Goal: Information Seeking & Learning: Learn about a topic

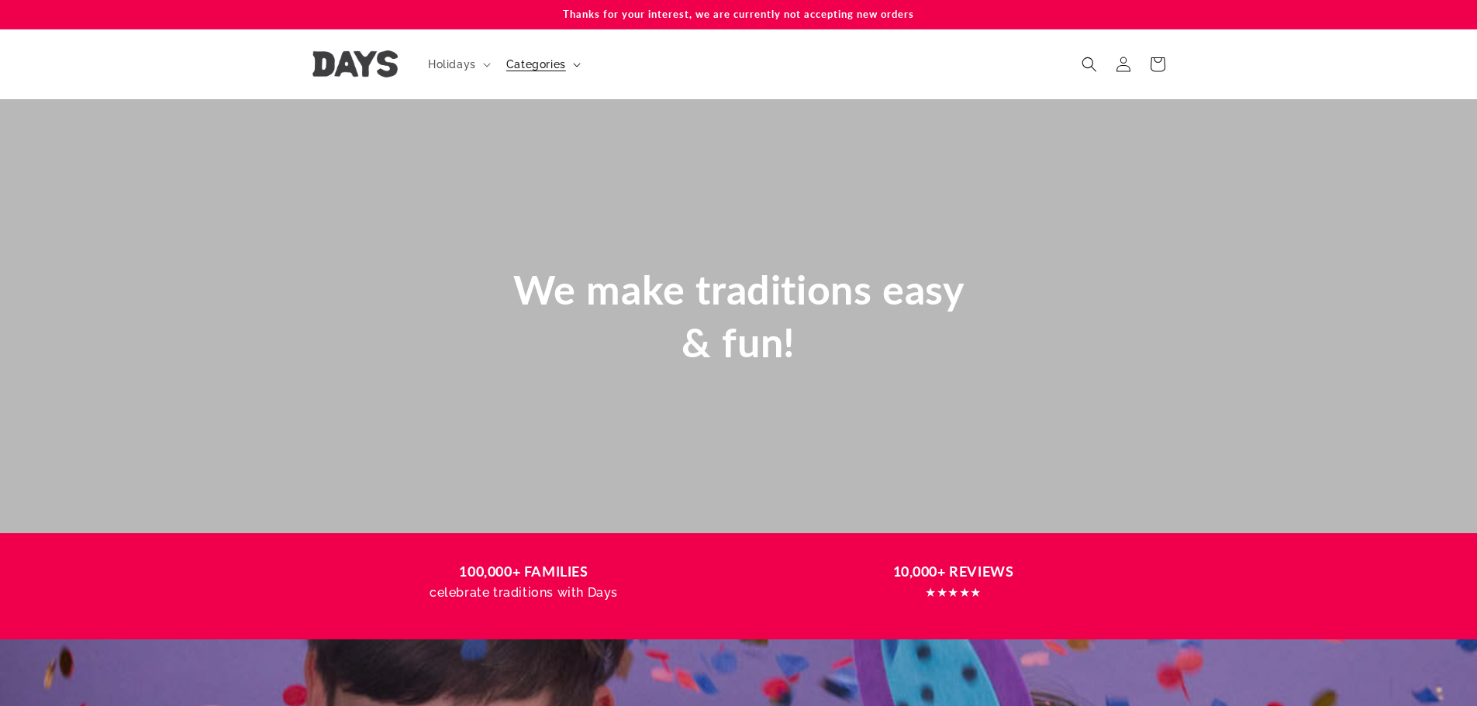
click at [547, 64] on span "Categories" at bounding box center [536, 64] width 60 height 14
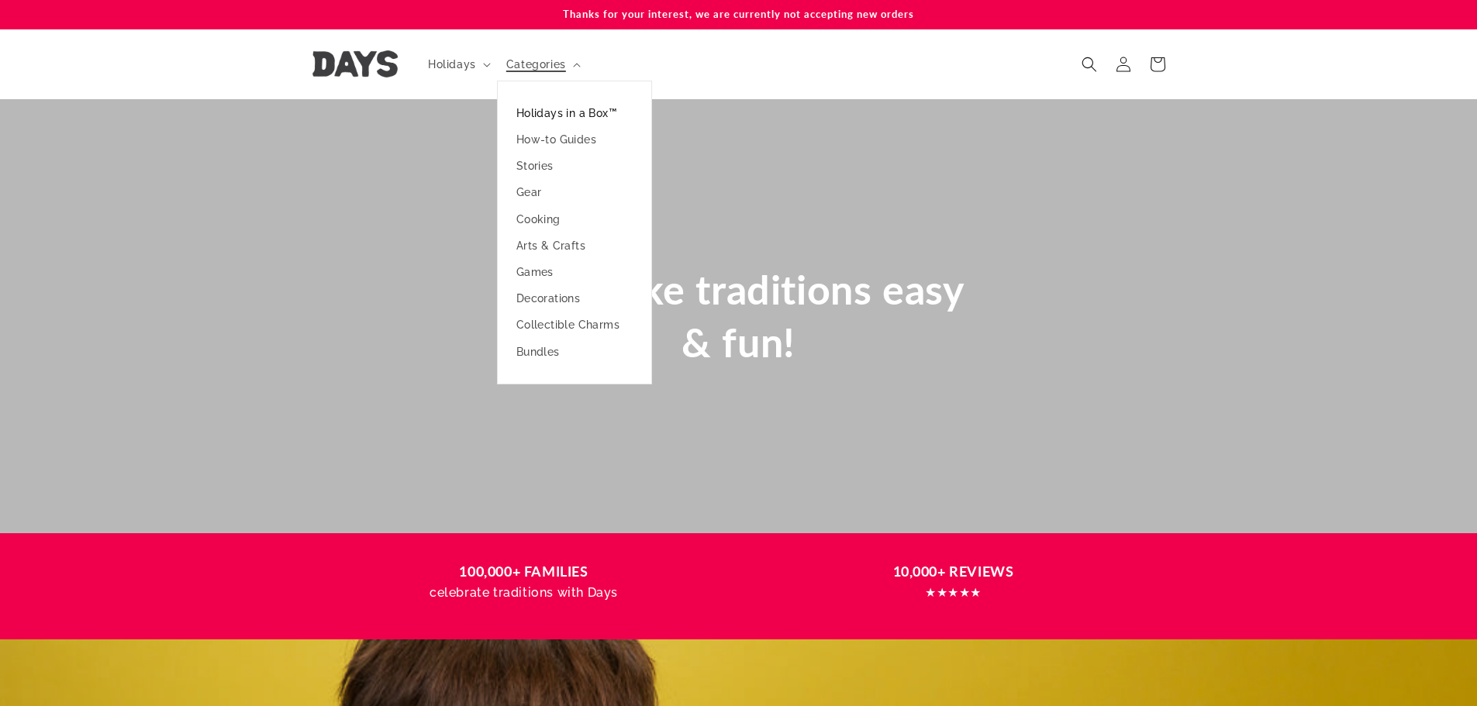
scroll to position [0, 2955]
click at [550, 111] on link "Holidays in a Box™" at bounding box center [575, 113] width 154 height 26
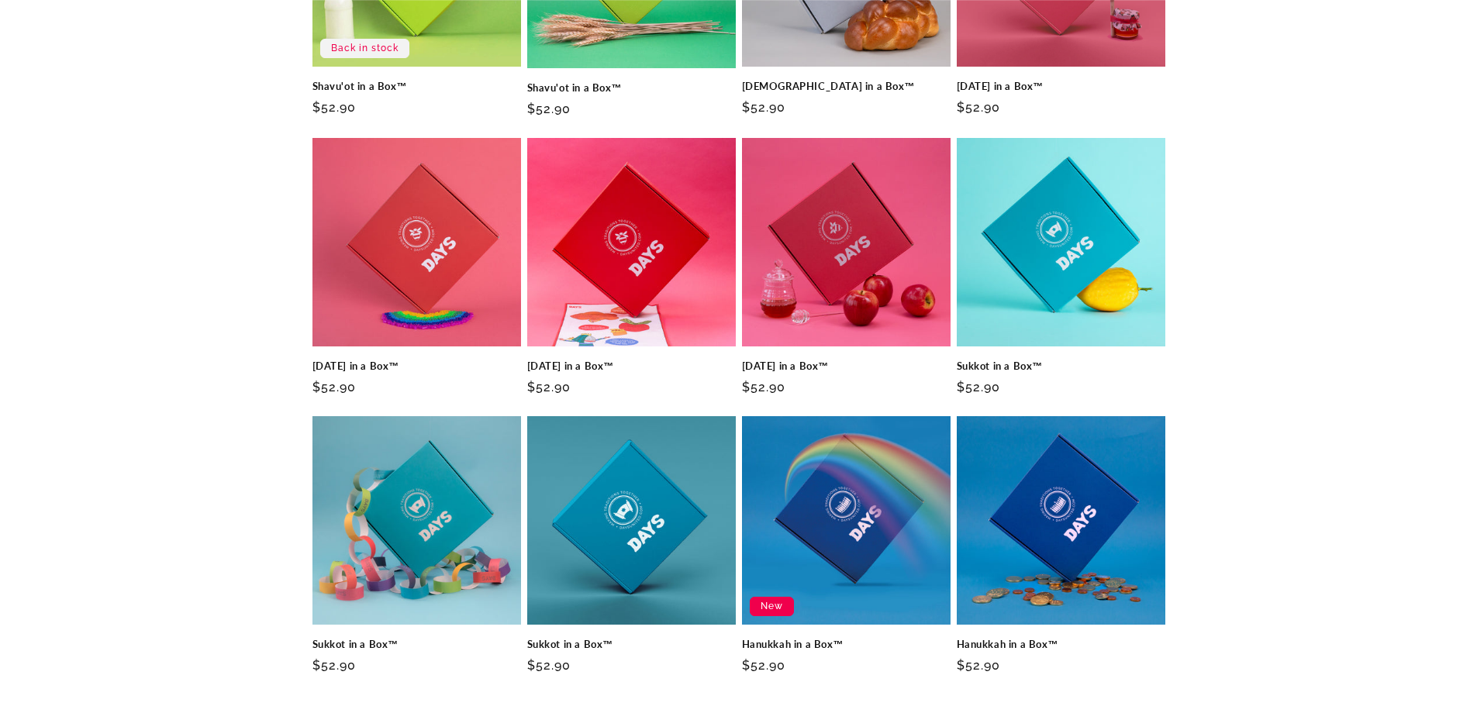
scroll to position [775, 0]
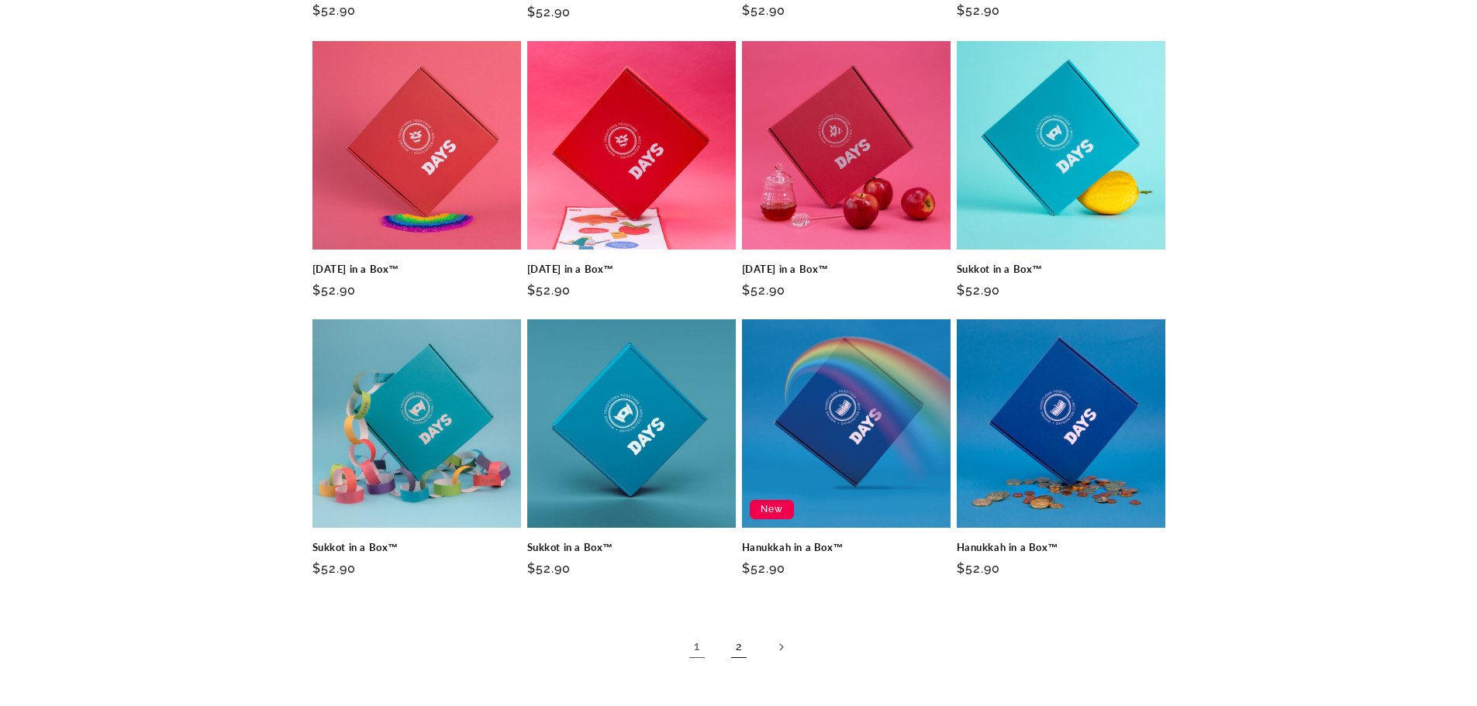
click at [736, 644] on link "2" at bounding box center [739, 647] width 34 height 34
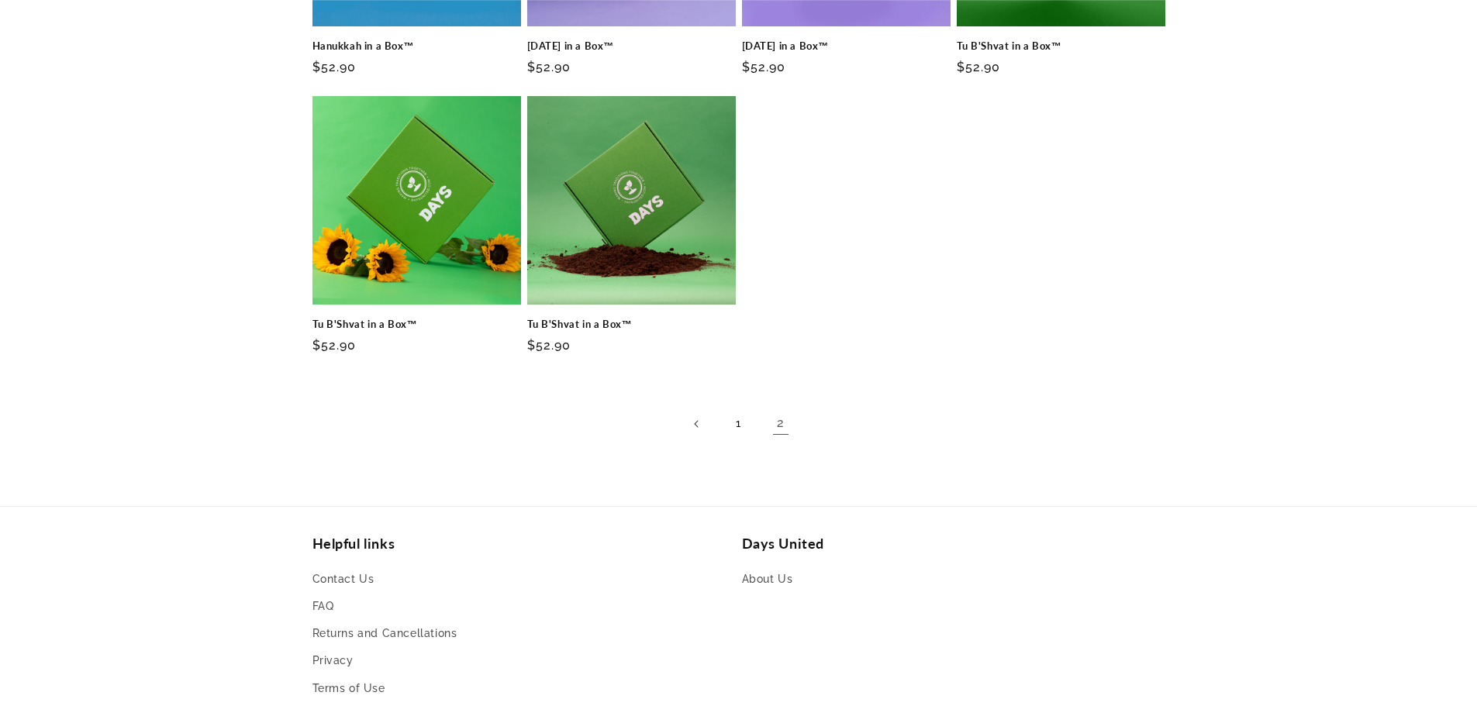
scroll to position [465, 0]
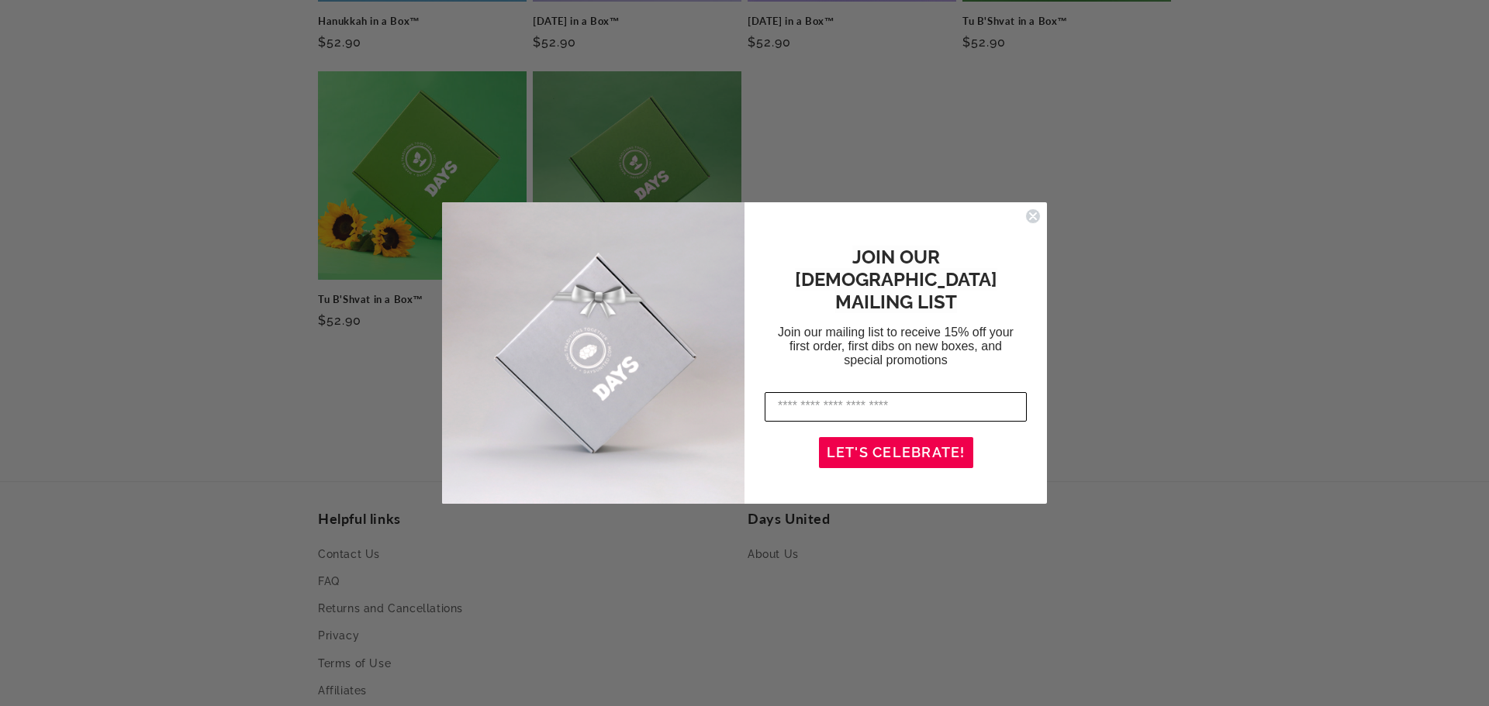
click at [786, 392] on input "Enter your email address" at bounding box center [896, 406] width 262 height 29
type input "**********"
click at [905, 438] on button "LET'S CELEBRATE!" at bounding box center [896, 452] width 154 height 31
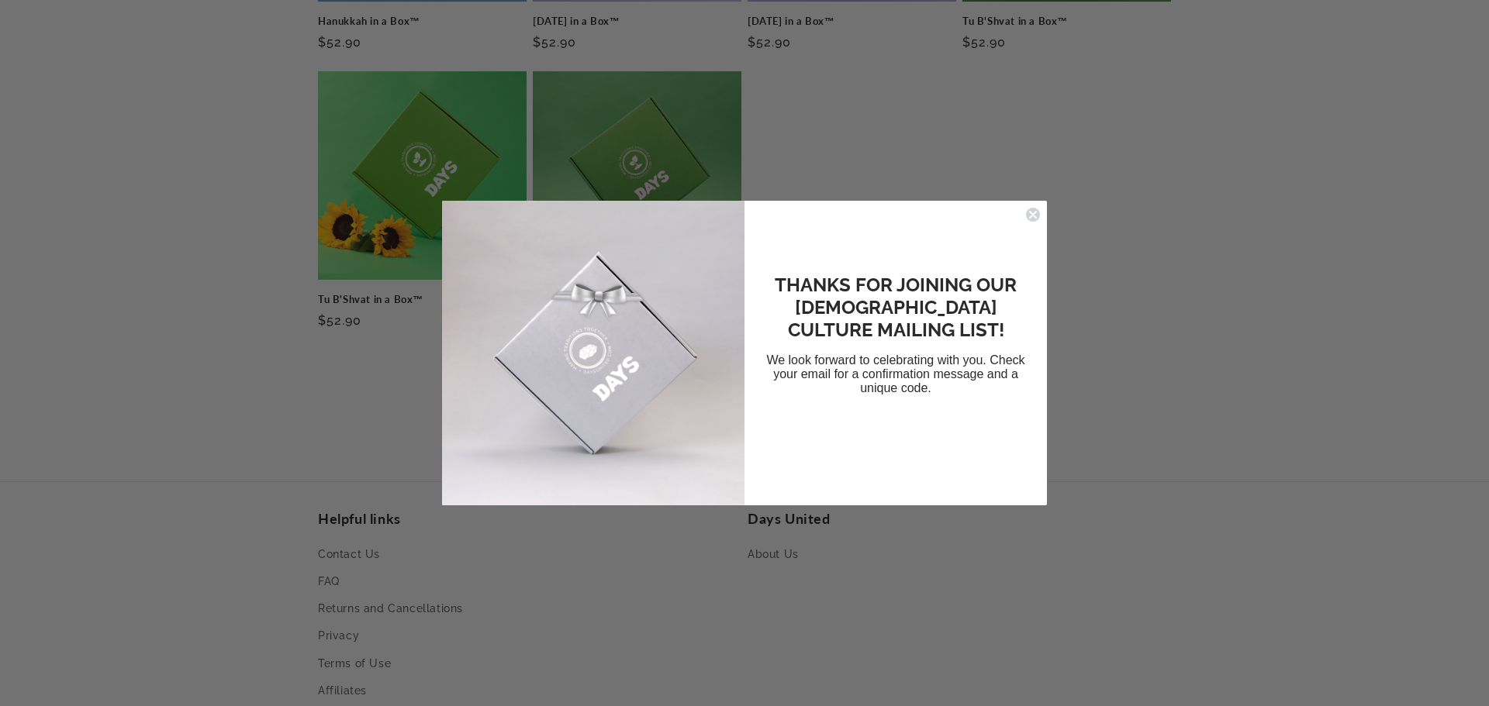
click at [1031, 215] on icon "Close dialog" at bounding box center [1033, 215] width 16 height 16
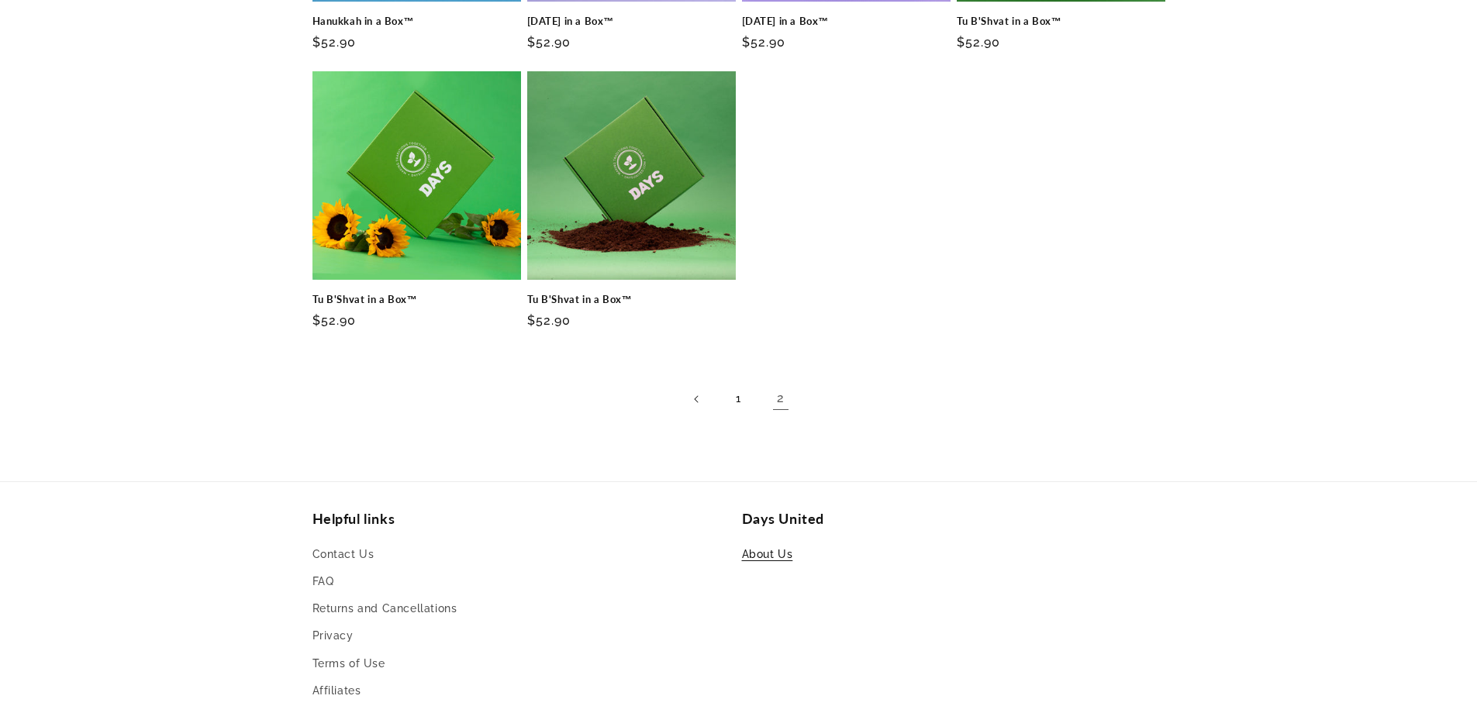
click at [766, 558] on link "About Us" at bounding box center [767, 556] width 51 height 23
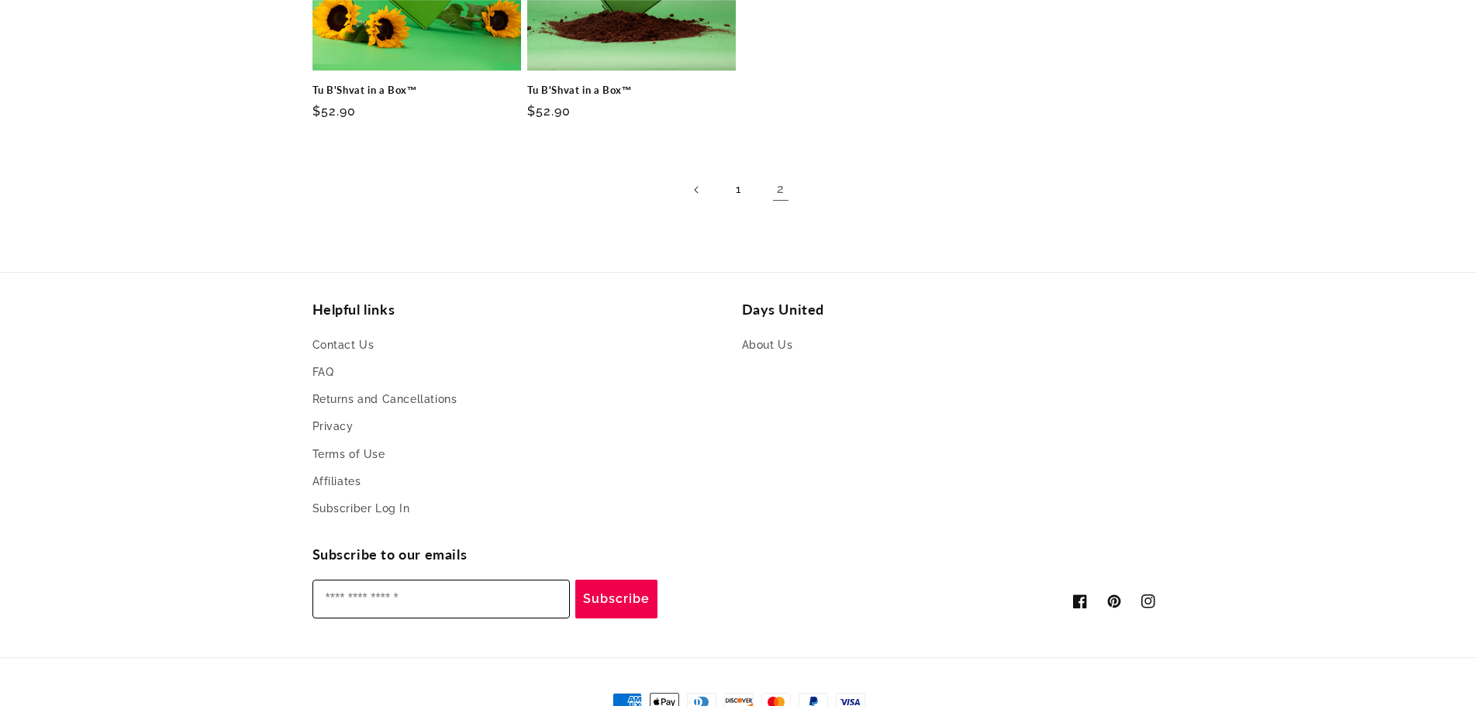
scroll to position [698, 0]
